Goal: Information Seeking & Learning: Learn about a topic

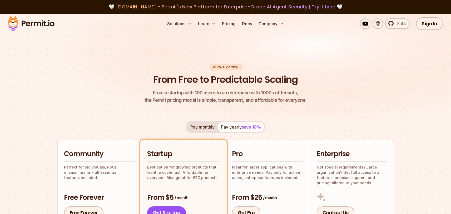
scroll to position [9, 0]
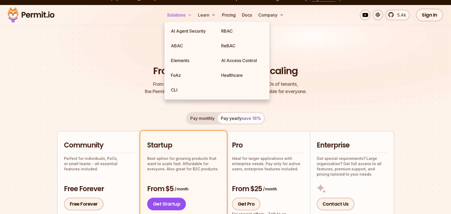
click at [182, 18] on button "Solutions" at bounding box center [179, 15] width 29 height 11
click at [249, 45] on link "ReBAC" at bounding box center [242, 45] width 50 height 15
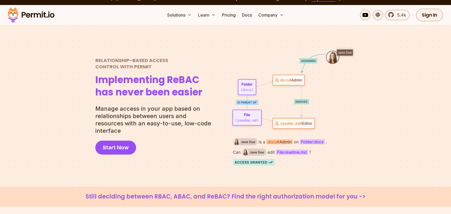
click at [20, 169] on div at bounding box center [225, 106] width 451 height 162
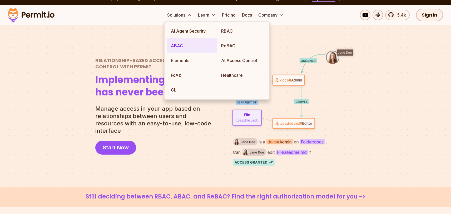
click at [183, 46] on link "ABAC" at bounding box center [191, 45] width 50 height 15
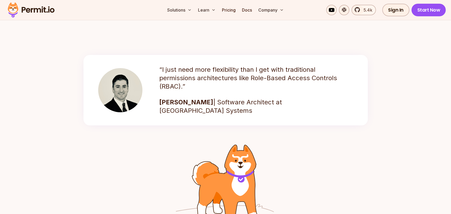
scroll to position [736, 0]
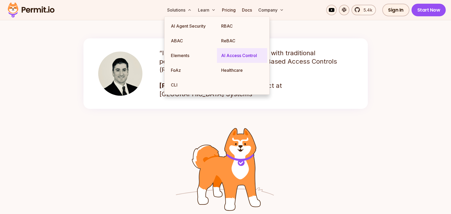
click at [229, 58] on link "AI Access Control" at bounding box center [242, 55] width 50 height 15
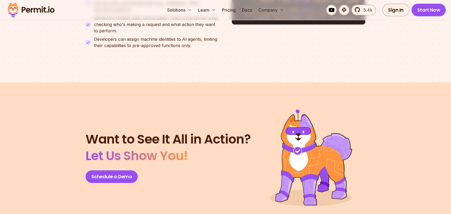
scroll to position [2366, 0]
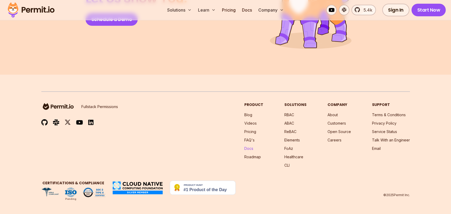
click at [253, 149] on link "Docs" at bounding box center [248, 148] width 9 height 4
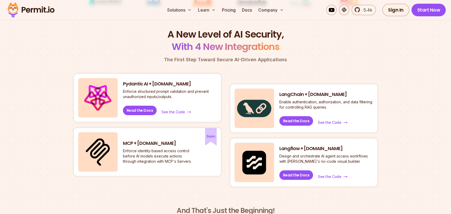
scroll to position [0, 0]
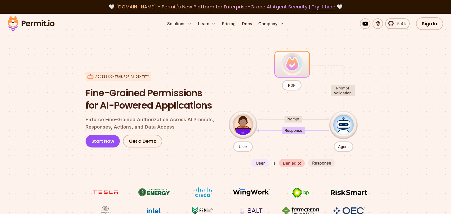
click at [50, 100] on section "Access control for AI Identity Fine-Grained Permissions for AI-Powered Applicat…" at bounding box center [225, 132] width 451 height 208
